Goal: Information Seeking & Learning: Learn about a topic

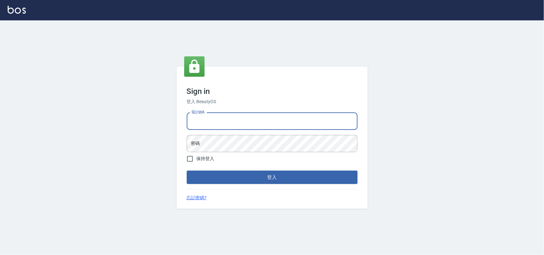
click at [276, 123] on input "電話號碼" at bounding box center [272, 121] width 171 height 17
type input "0985335300"
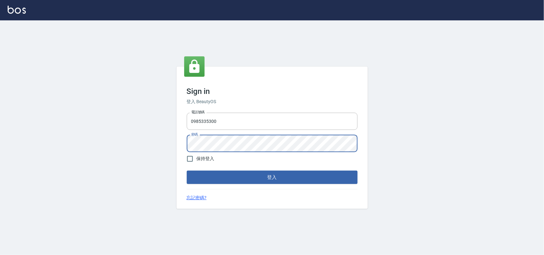
click at [187, 171] on button "登入" at bounding box center [272, 177] width 171 height 13
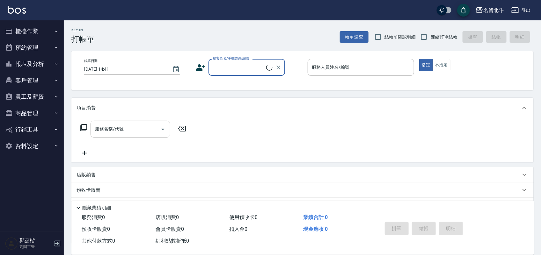
click at [55, 62] on icon "button" at bounding box center [56, 64] width 5 height 5
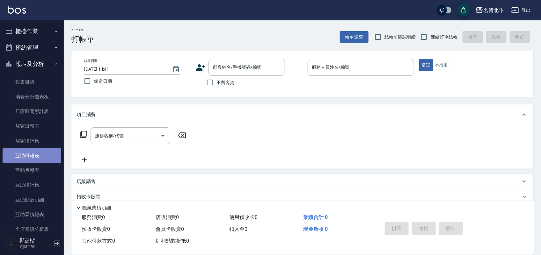
click at [39, 156] on link "互助日報表" at bounding box center [32, 155] width 59 height 15
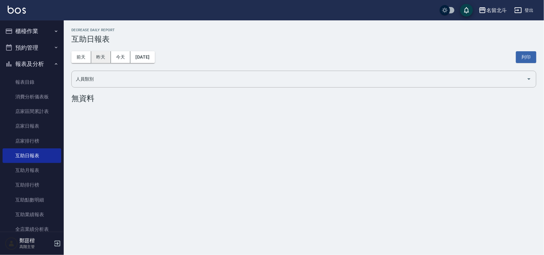
click at [107, 58] on button "昨天" at bounding box center [101, 57] width 20 height 12
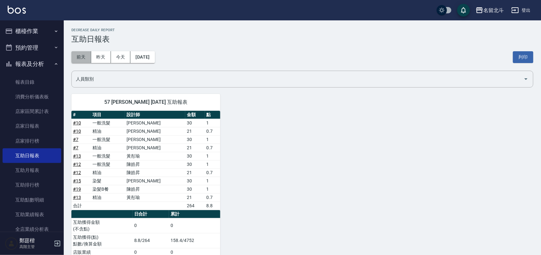
click at [82, 54] on button "前天" at bounding box center [81, 57] width 20 height 12
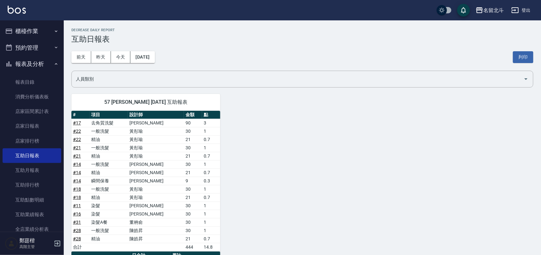
click at [45, 30] on button "櫃檯作業" at bounding box center [32, 31] width 59 height 17
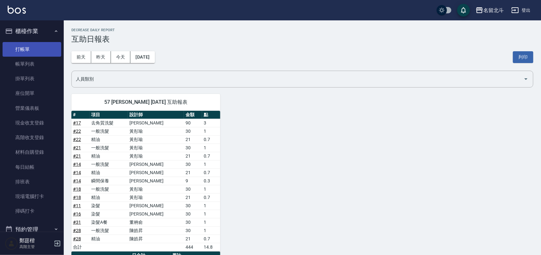
click at [45, 53] on link "打帳單" at bounding box center [32, 49] width 59 height 15
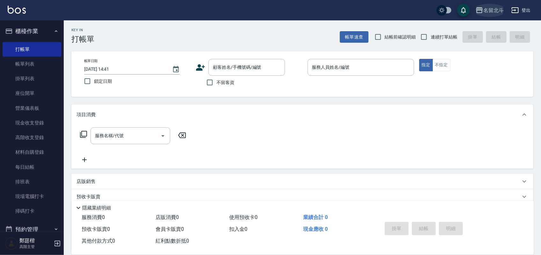
click at [487, 13] on div "名留北斗" at bounding box center [493, 10] width 20 height 8
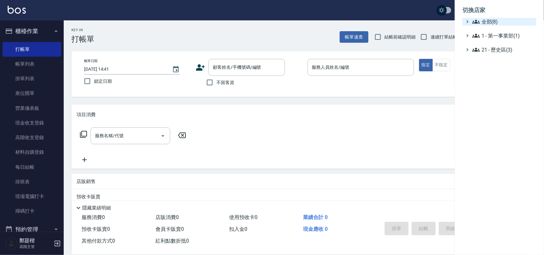
click at [487, 25] on span "全部(8)" at bounding box center [503, 22] width 62 height 8
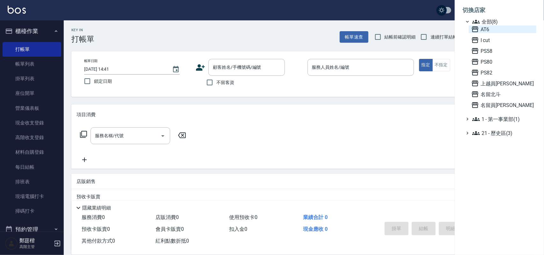
click at [490, 30] on span "AT6" at bounding box center [502, 29] width 62 height 8
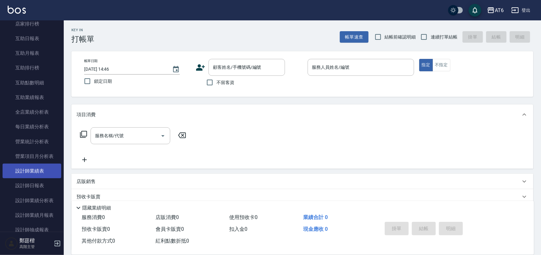
scroll to position [119, 0]
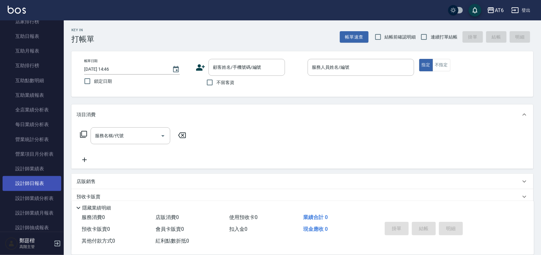
click at [46, 186] on link "設計師日報表" at bounding box center [32, 183] width 59 height 15
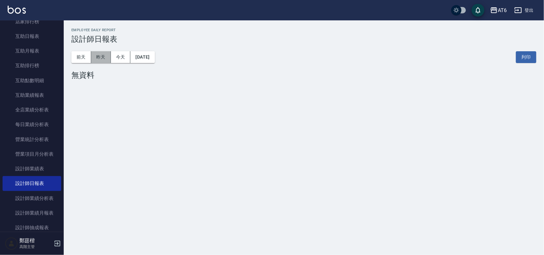
click at [108, 60] on button "昨天" at bounding box center [101, 57] width 20 height 12
click at [90, 56] on button "前天" at bounding box center [81, 57] width 20 height 12
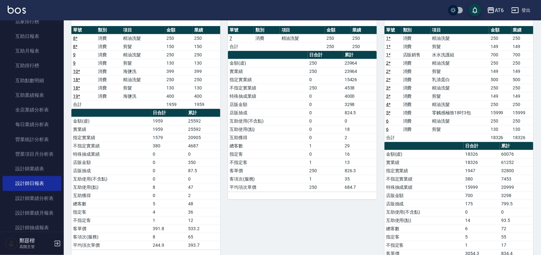
scroll to position [80, 0]
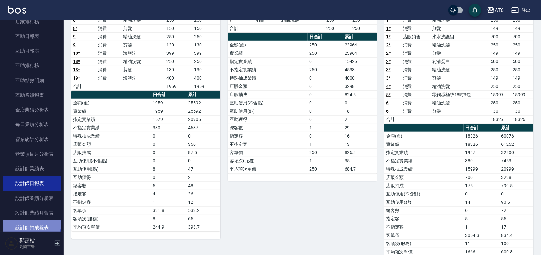
click at [30, 222] on link "設計師抽成報表" at bounding box center [32, 228] width 59 height 15
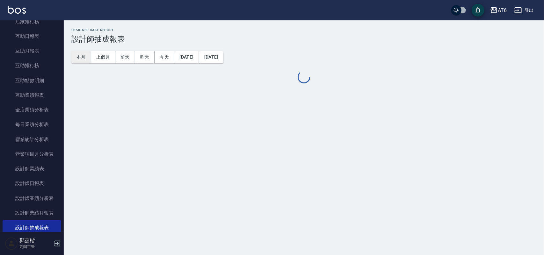
click at [83, 58] on button "本月" at bounding box center [81, 57] width 20 height 12
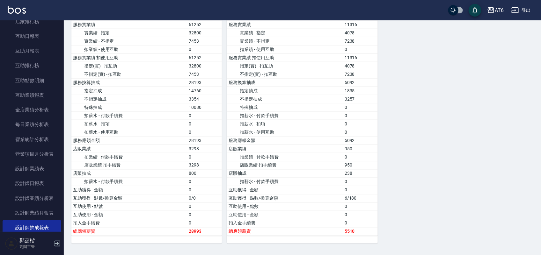
scroll to position [387, 0]
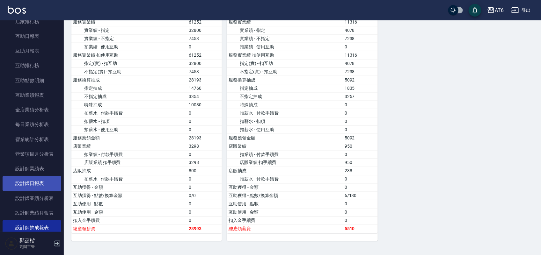
click at [39, 190] on link "設計師日報表" at bounding box center [32, 183] width 59 height 15
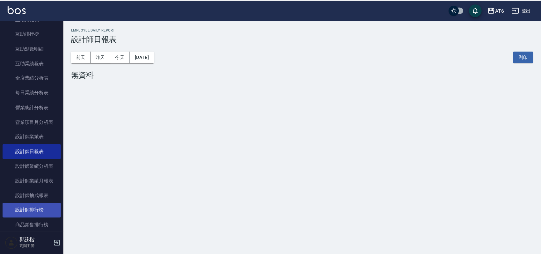
scroll to position [159, 0]
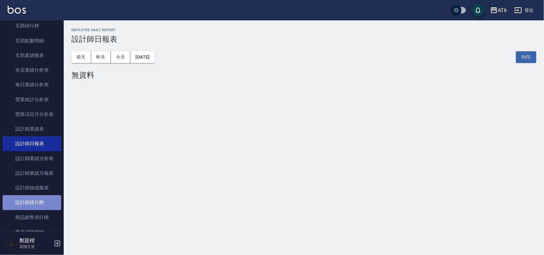
click at [38, 203] on link "設計師排行榜" at bounding box center [32, 202] width 59 height 15
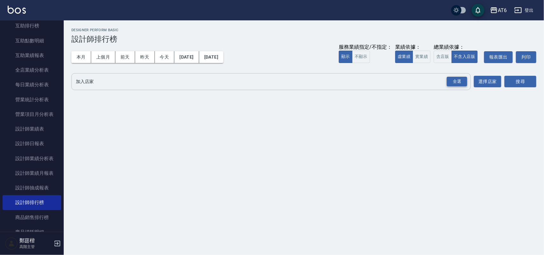
click at [457, 84] on div "全選" at bounding box center [457, 82] width 20 height 10
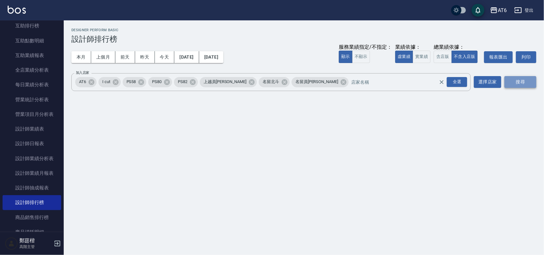
click at [522, 77] on button "搜尋" at bounding box center [520, 82] width 32 height 12
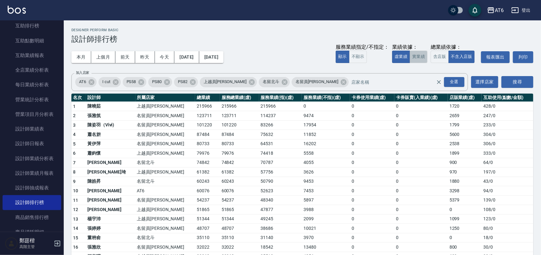
click at [413, 59] on button "實業績" at bounding box center [418, 57] width 18 height 12
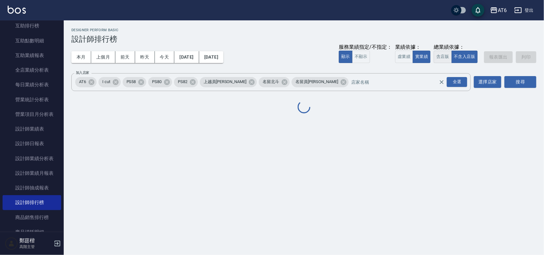
click at [440, 59] on button "含店販" at bounding box center [443, 57] width 18 height 12
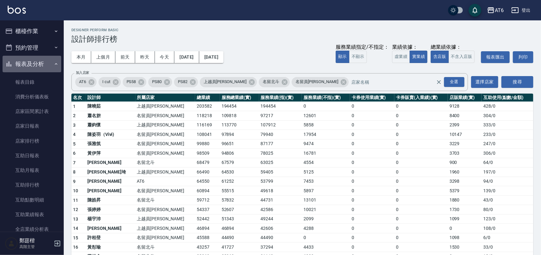
click at [37, 61] on button "報表及分析" at bounding box center [32, 64] width 59 height 17
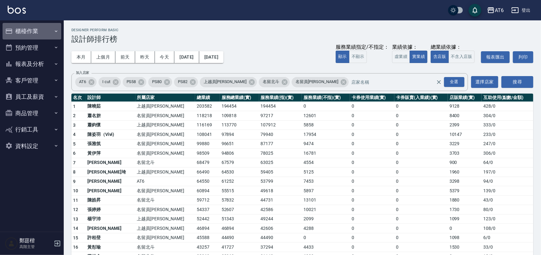
click at [41, 31] on button "櫃檯作業" at bounding box center [32, 31] width 59 height 17
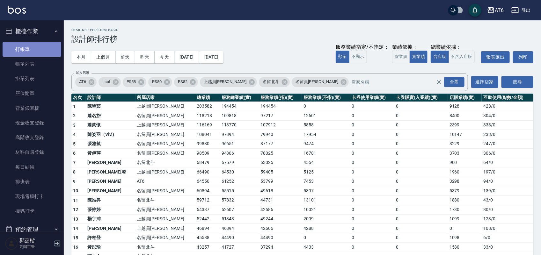
click at [41, 46] on link "打帳單" at bounding box center [32, 49] width 59 height 15
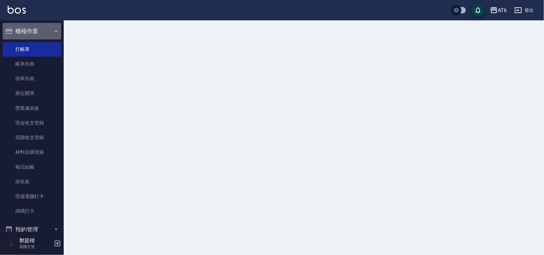
click at [40, 31] on button "櫃檯作業" at bounding box center [32, 31] width 59 height 17
